Goal: Transaction & Acquisition: Purchase product/service

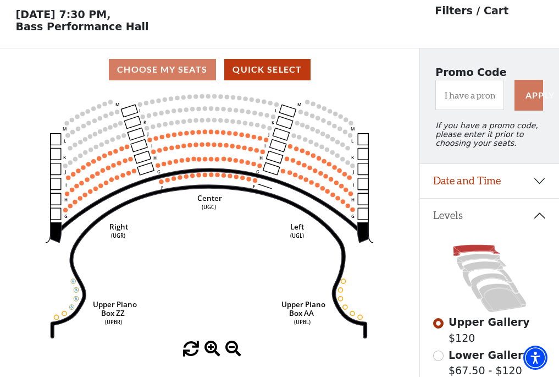
scroll to position [51, 0]
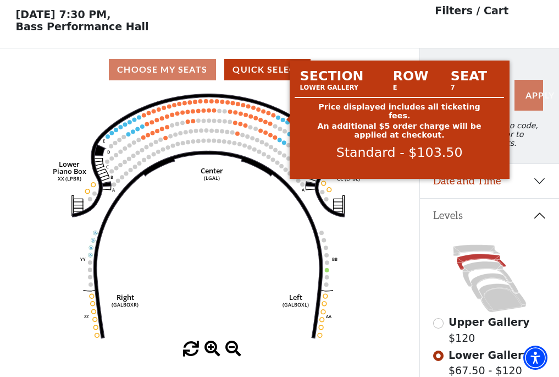
scroll to position [51, 0]
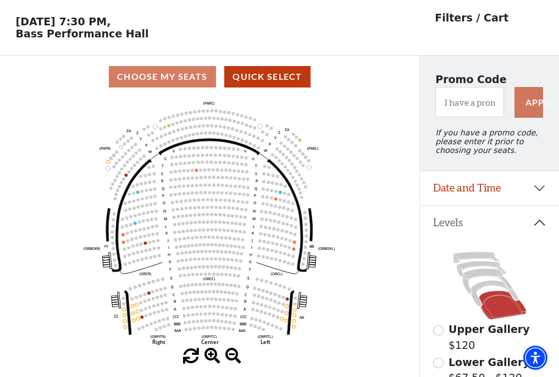
scroll to position [51, 0]
